Goal: Transaction & Acquisition: Purchase product/service

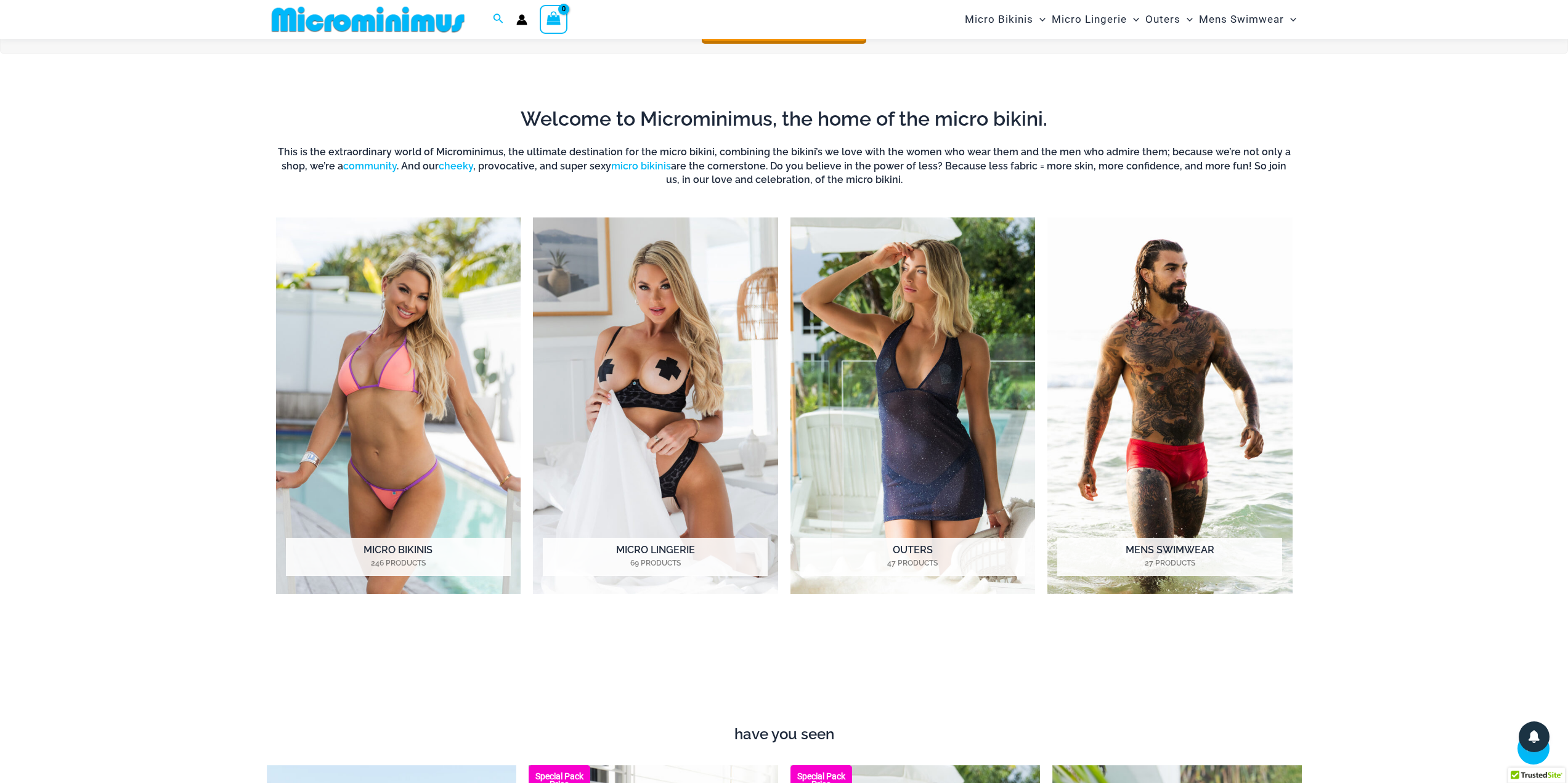
scroll to position [606, 0]
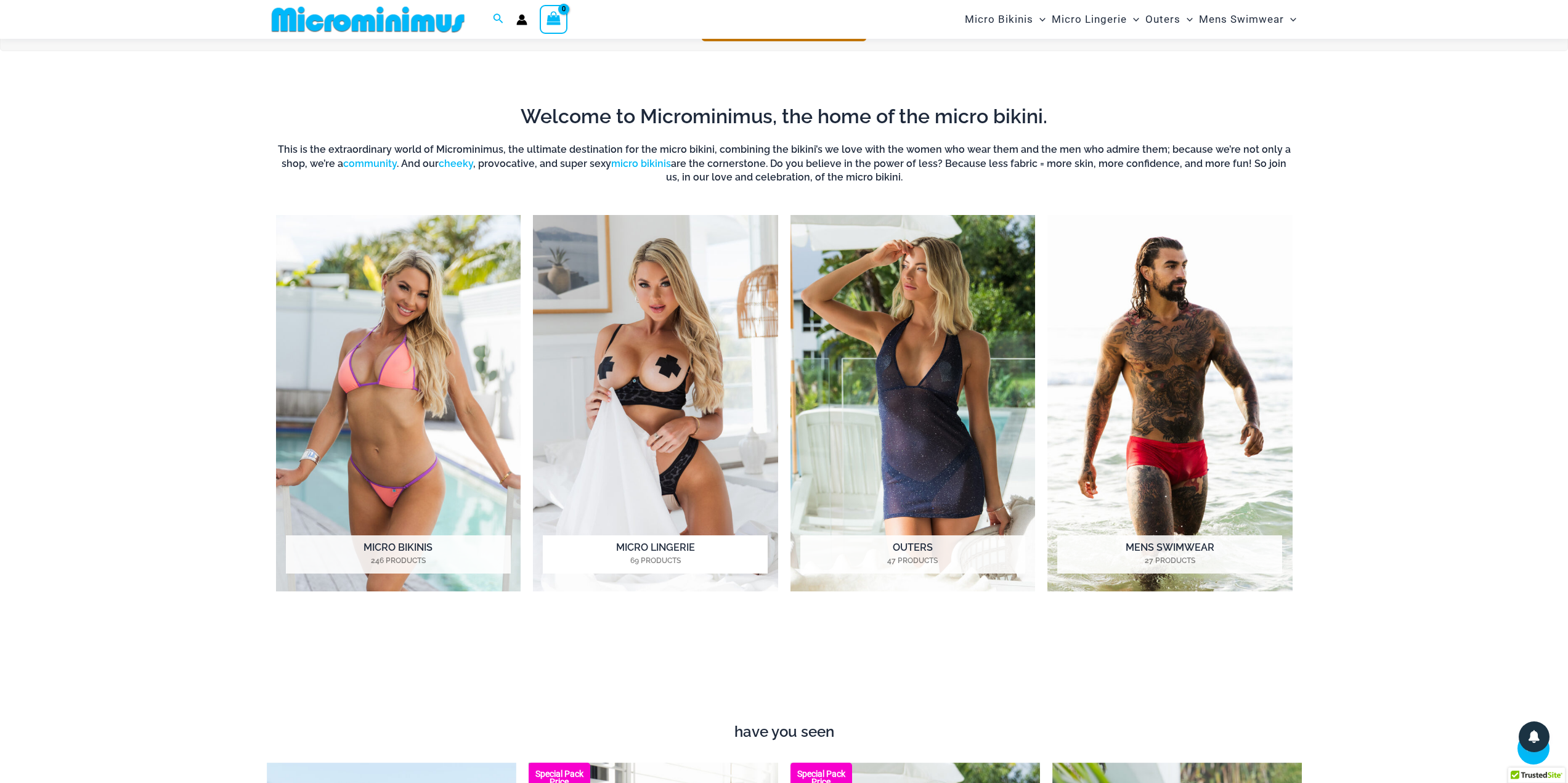
click at [659, 379] on img "Visit product category Micro Lingerie" at bounding box center [655, 403] width 245 height 377
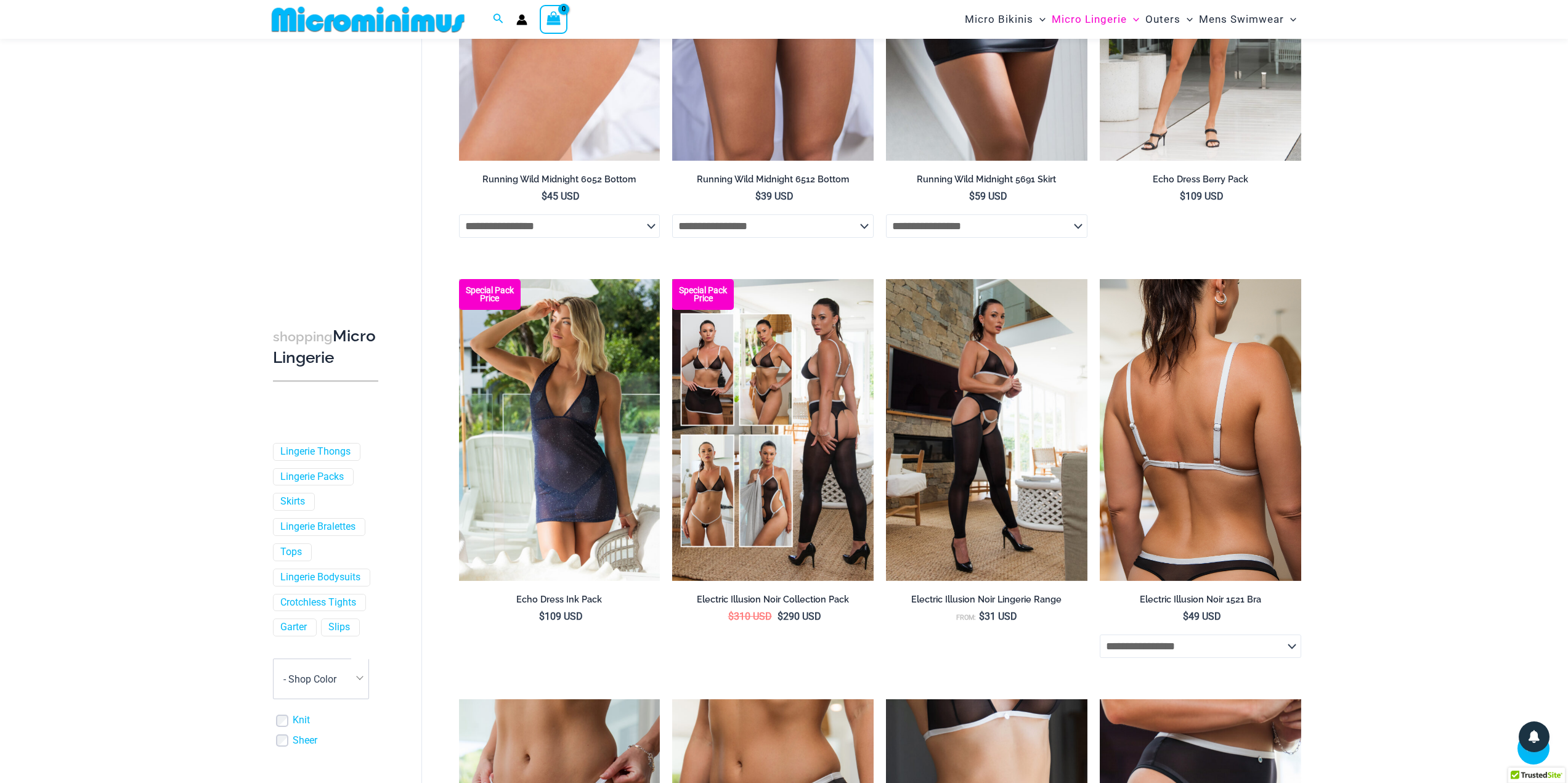
scroll to position [1161, 0]
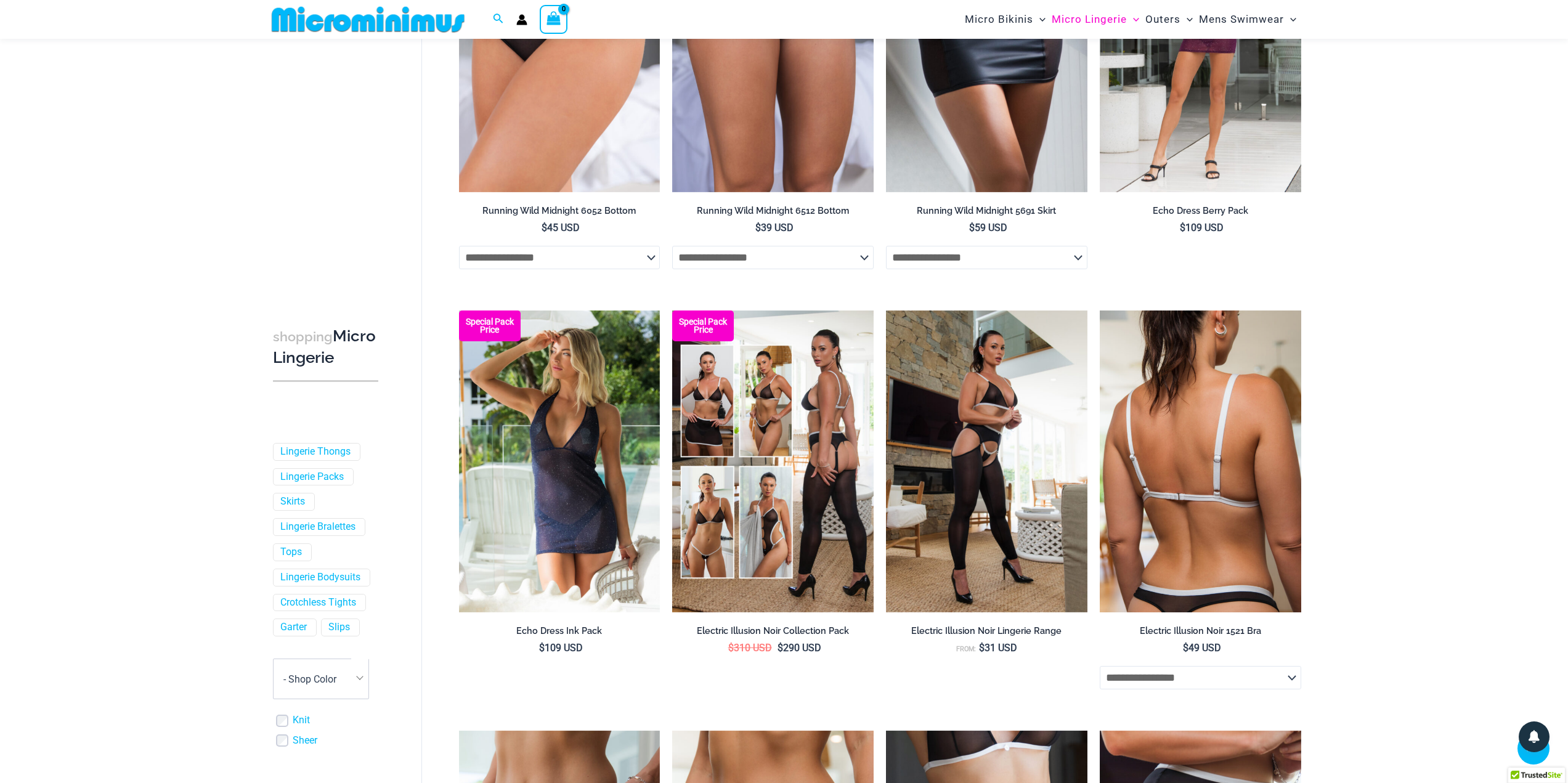
click at [1246, 683] on select "**********" at bounding box center [1200, 677] width 202 height 23
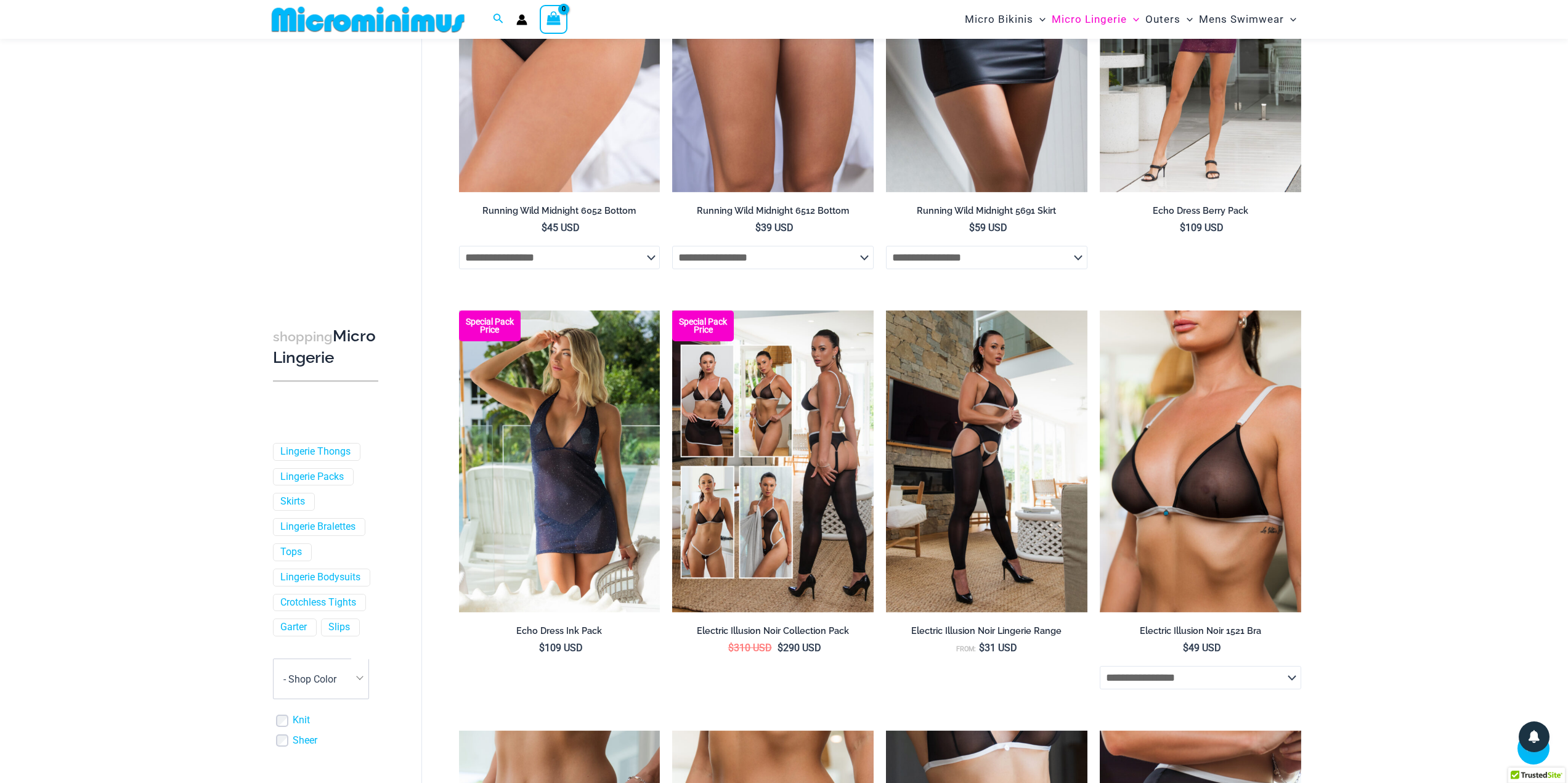
drag, startPoint x: 1372, startPoint y: 488, endPoint x: 1317, endPoint y: 478, distance: 55.9
click at [1372, 488] on div "shopping Micro Lingerie Filters Filters Lingerie Thongs Lingerie Packs" at bounding box center [784, 699] width 1568 height 3606
